Goal: Transaction & Acquisition: Obtain resource

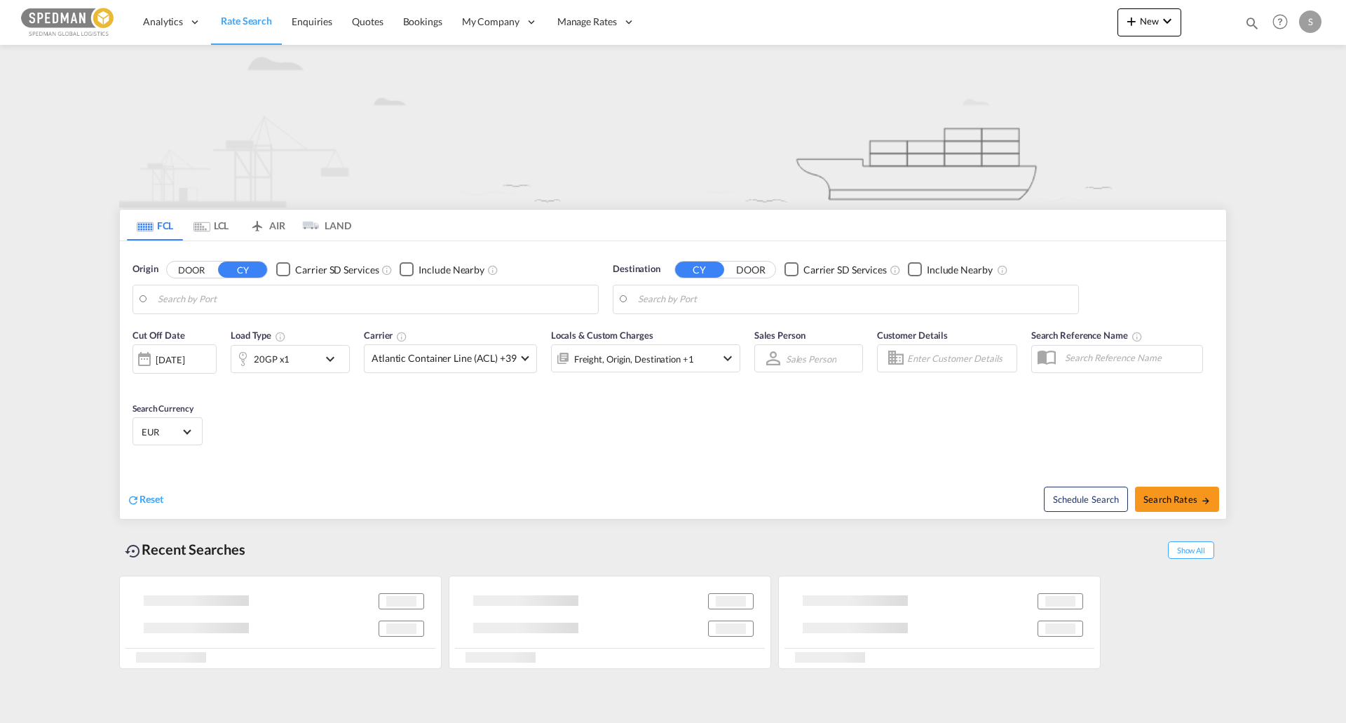
type input "[GEOGRAPHIC_DATA], [GEOGRAPHIC_DATA]"
type input "Valparaiso, CLVAP"
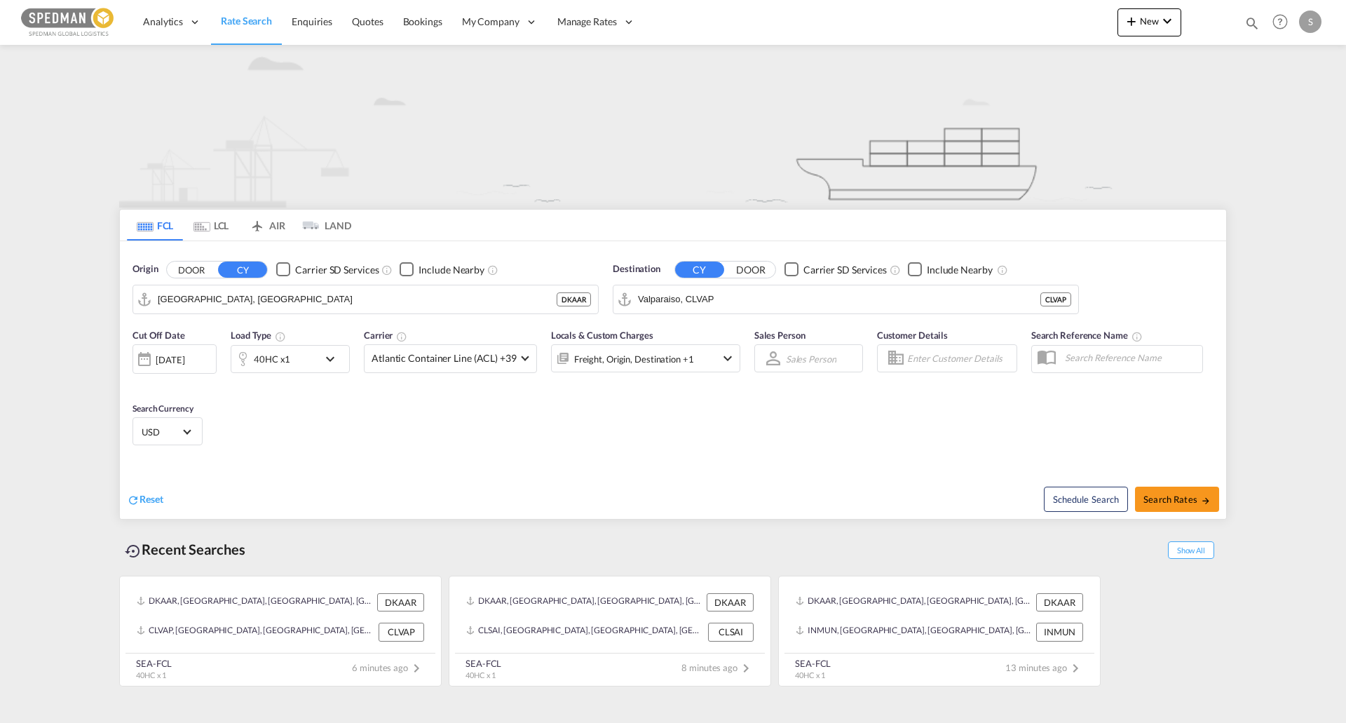
click at [344, 351] on md-icon "icon-chevron-down" at bounding box center [334, 359] width 24 height 17
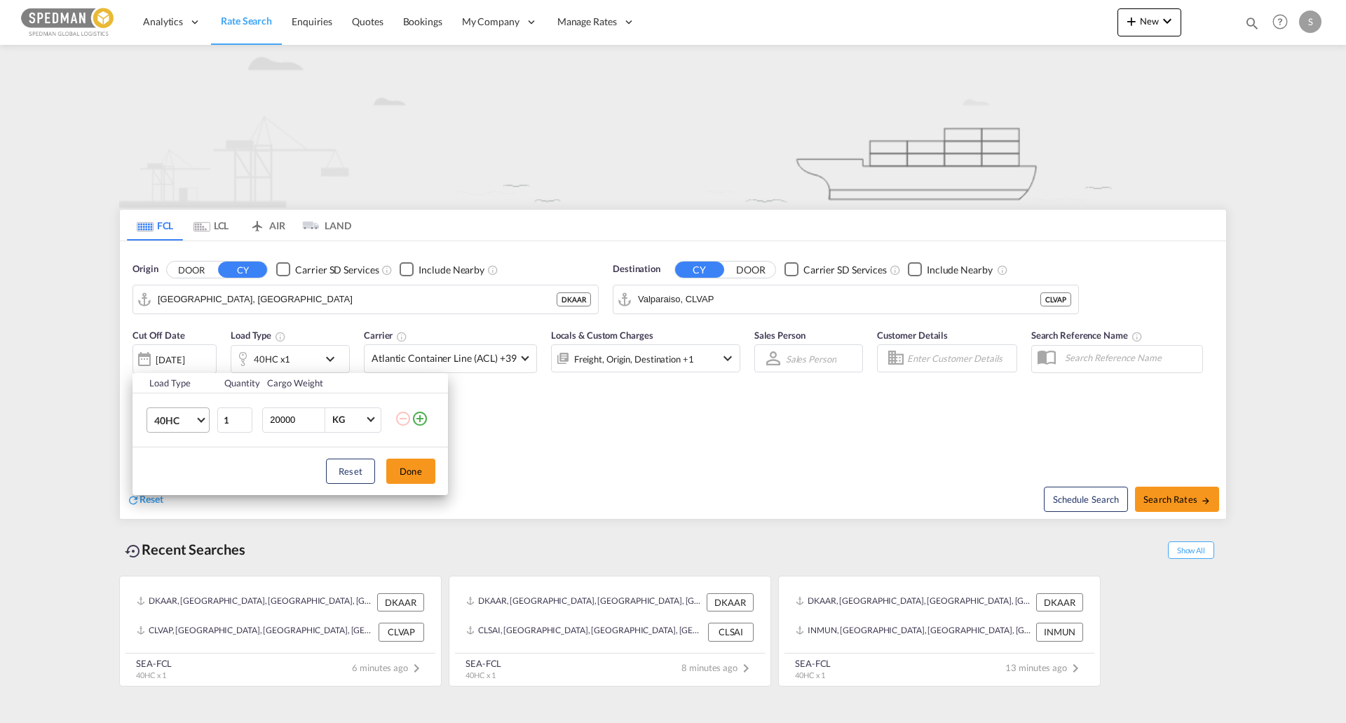
click at [189, 425] on span "40HC" at bounding box center [174, 421] width 41 height 14
click at [180, 344] on md-option "20GP" at bounding box center [190, 353] width 95 height 34
click at [293, 426] on input "20000" at bounding box center [297, 420] width 56 height 24
click at [316, 412] on input "20000" at bounding box center [297, 420] width 56 height 24
click at [315, 423] on input "19999" at bounding box center [297, 420] width 56 height 24
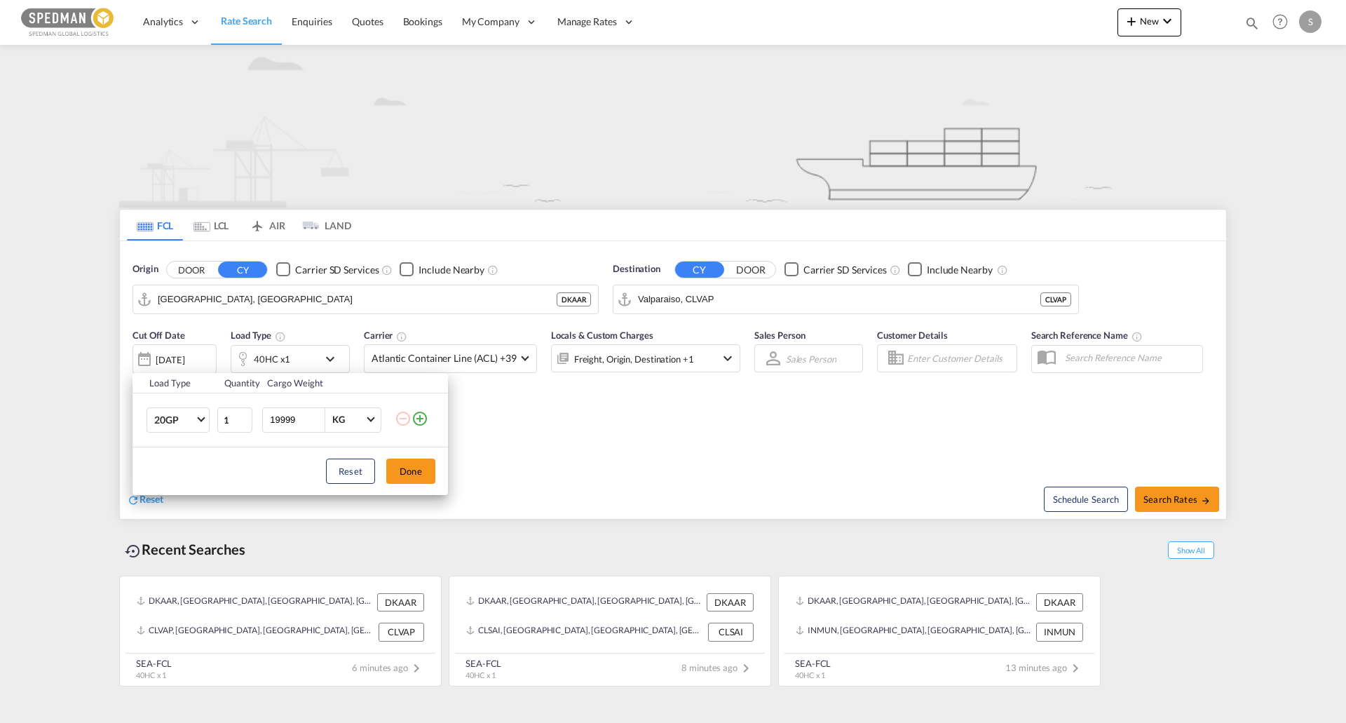
click at [290, 416] on input "19999" at bounding box center [297, 420] width 56 height 24
type input "5000"
click at [414, 476] on button "Done" at bounding box center [410, 471] width 49 height 25
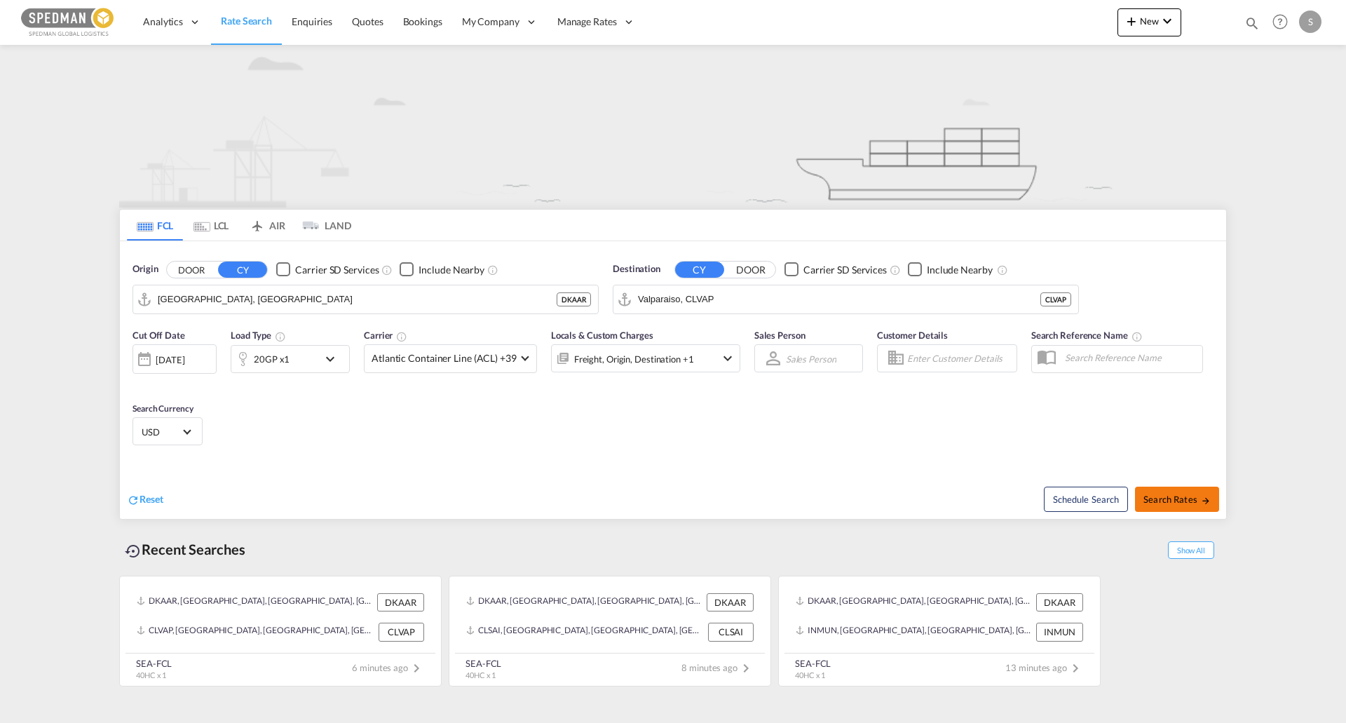
click at [1188, 494] on span "Search Rates" at bounding box center [1176, 499] width 67 height 11
type input "DKAAR to CLVAP / [DATE]"
